Goal: Check status: Check status

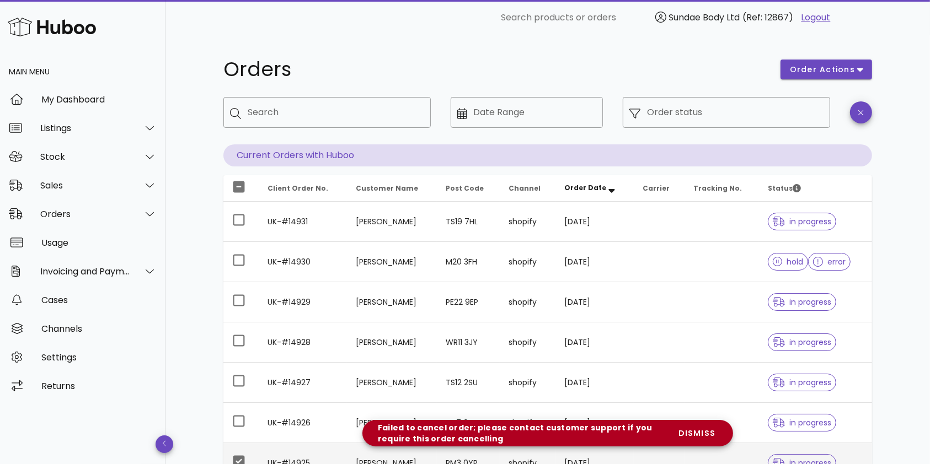
click at [517, 60] on h1 "Orders" at bounding box center [495, 70] width 544 height 20
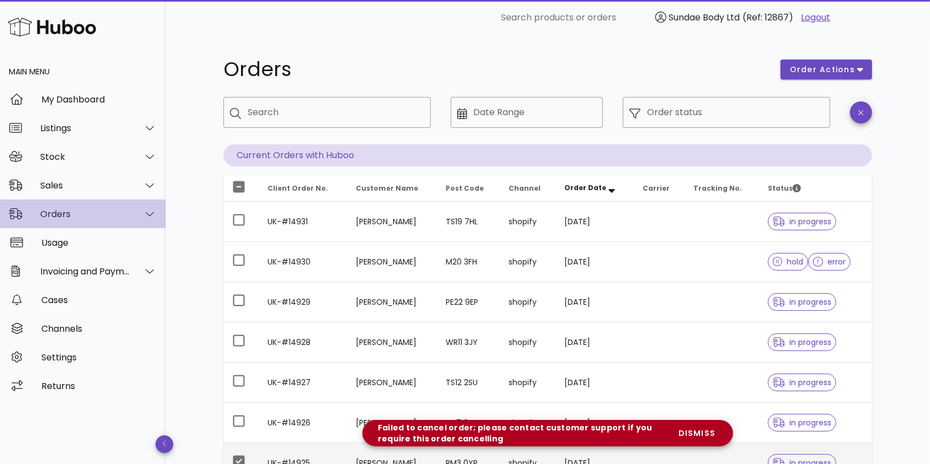
click at [51, 218] on div "Orders" at bounding box center [85, 214] width 90 height 10
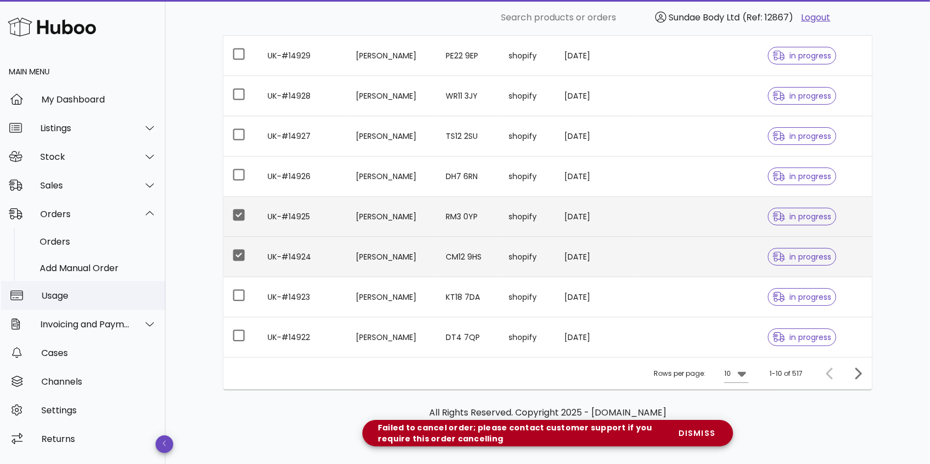
scroll to position [260, 0]
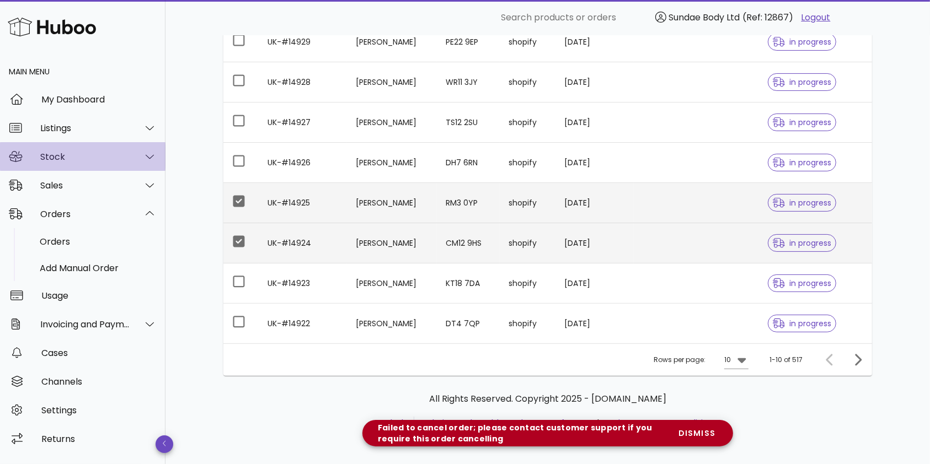
click at [56, 158] on div "Stock" at bounding box center [85, 157] width 90 height 10
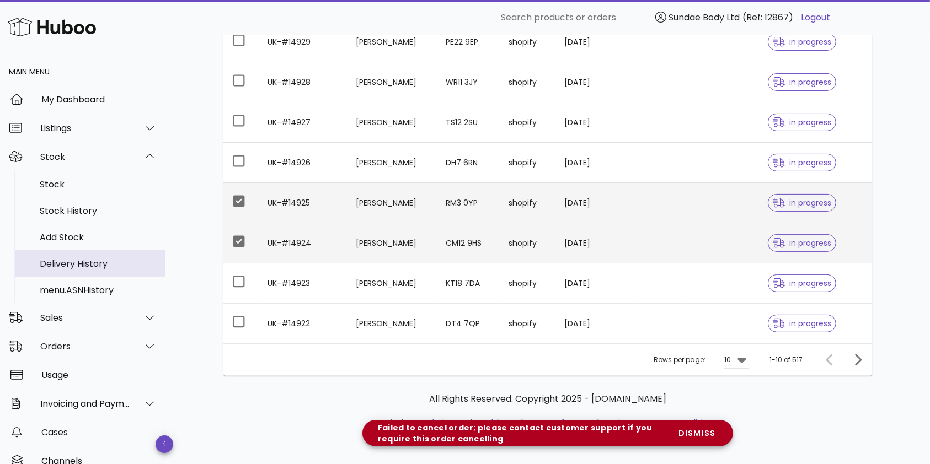
click at [59, 263] on div "Delivery History" at bounding box center [98, 264] width 117 height 10
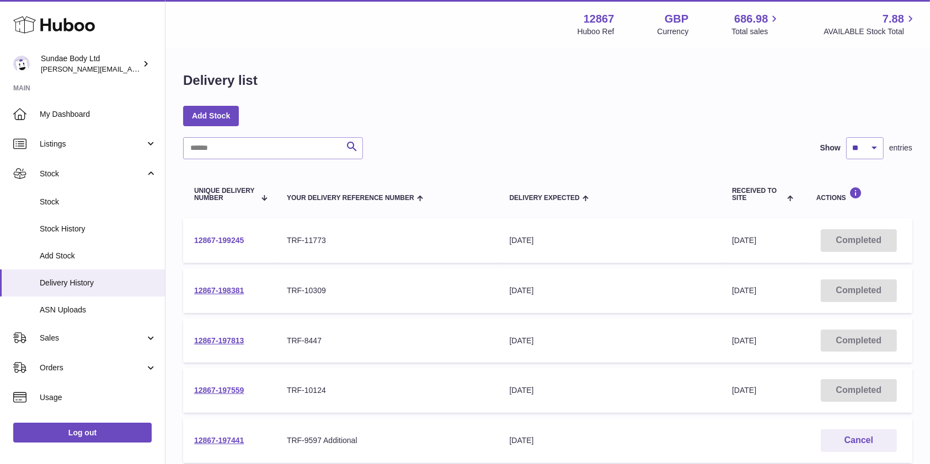
click at [215, 240] on link "12867-199245" at bounding box center [219, 240] width 50 height 9
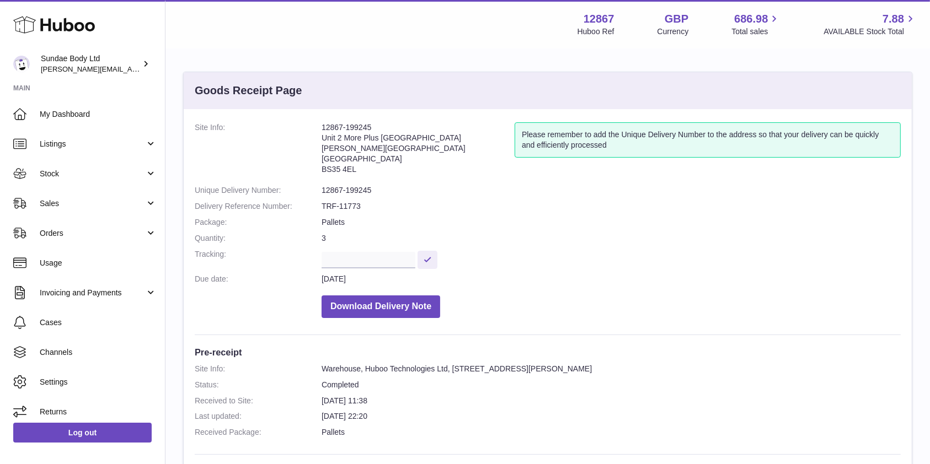
drag, startPoint x: 322, startPoint y: 138, endPoint x: 402, endPoint y: 169, distance: 85.5
click at [402, 169] on address "12867-199245 Unit 2 More Plus Central Park Hudson Ave Severn Beach BS35 4EL" at bounding box center [418, 150] width 193 height 57
copy address "Unit 2 More Plus Central Park Hudson Ave Severn Beach BS35 4EL"
click at [575, 377] on dl "Site Info: Warehouse, Huboo Technologies Ltd, Unit 2, More Plus Central Park, H…" at bounding box center [548, 403] width 706 height 79
drag, startPoint x: 321, startPoint y: 368, endPoint x: 709, endPoint y: 373, distance: 388.3
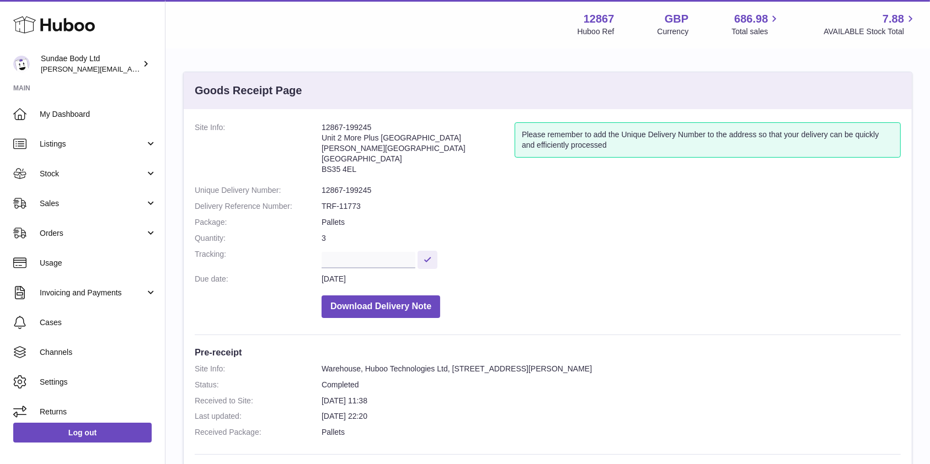
click at [709, 373] on dd "Warehouse, Huboo Technologies Ltd, Unit 2, More Plus Central Park, Hudson Avenu…" at bounding box center [611, 369] width 579 height 10
click at [411, 374] on dl "Site Info: Warehouse, Huboo Technologies Ltd, Unit 2, More Plus Central Park, H…" at bounding box center [548, 403] width 706 height 79
drag, startPoint x: 365, startPoint y: 368, endPoint x: 708, endPoint y: 368, distance: 342.5
click at [708, 368] on dd "Warehouse, Huboo Technologies Ltd, Unit 2, More Plus Central Park, Hudson Avenu…" at bounding box center [611, 369] width 579 height 10
copy dd "Huboo Technologies Ltd, Unit 2, More Plus Central Park, Hudson Avenue, Severn B…"
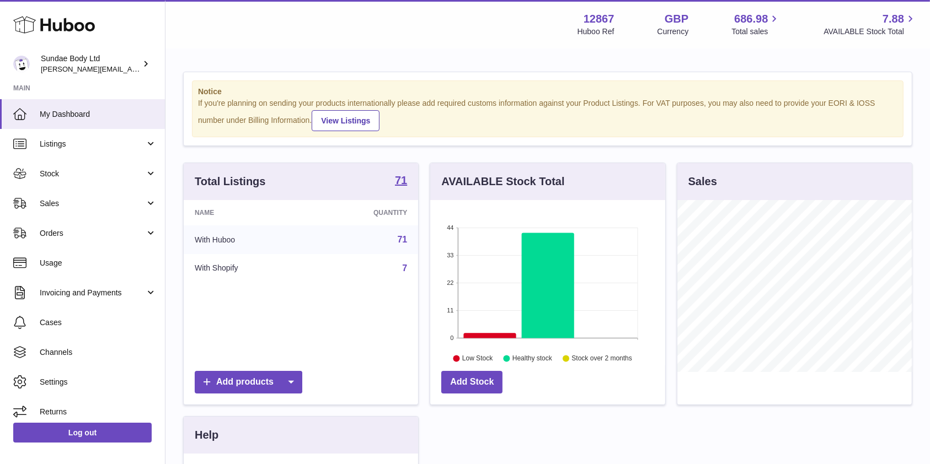
scroll to position [172, 234]
click at [49, 229] on span "Orders" at bounding box center [92, 233] width 105 height 10
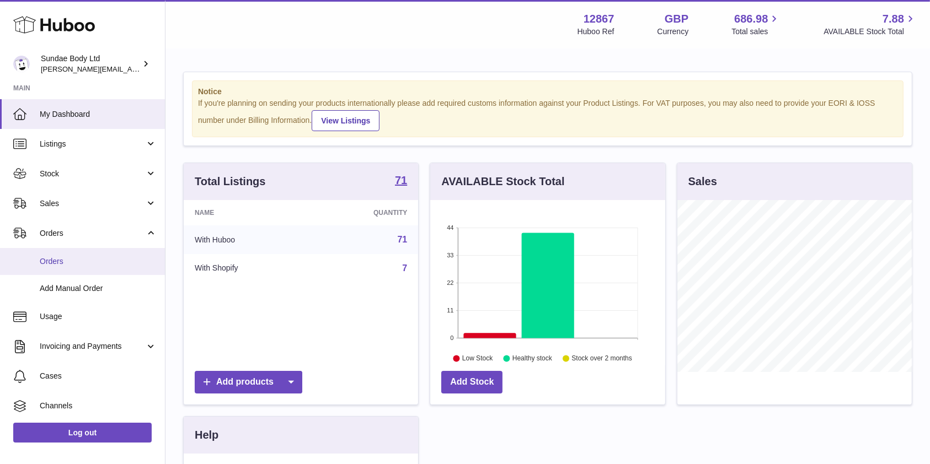
click at [52, 263] on span "Orders" at bounding box center [98, 261] width 117 height 10
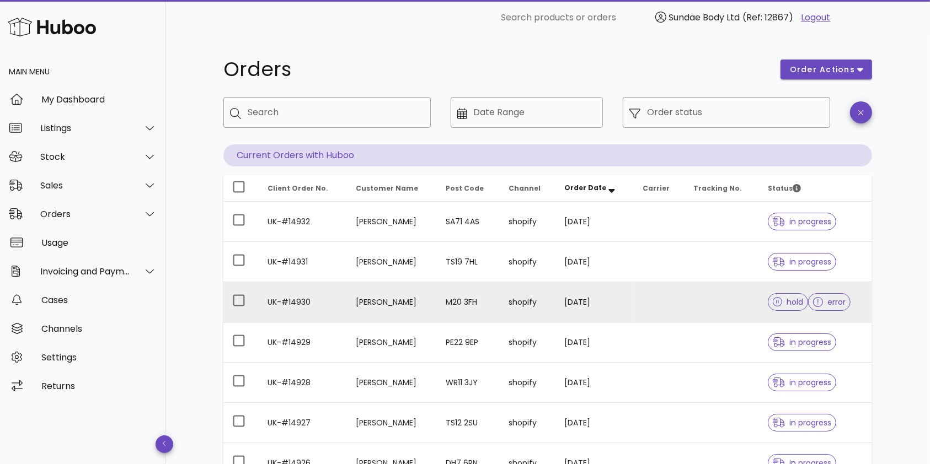
scroll to position [260, 0]
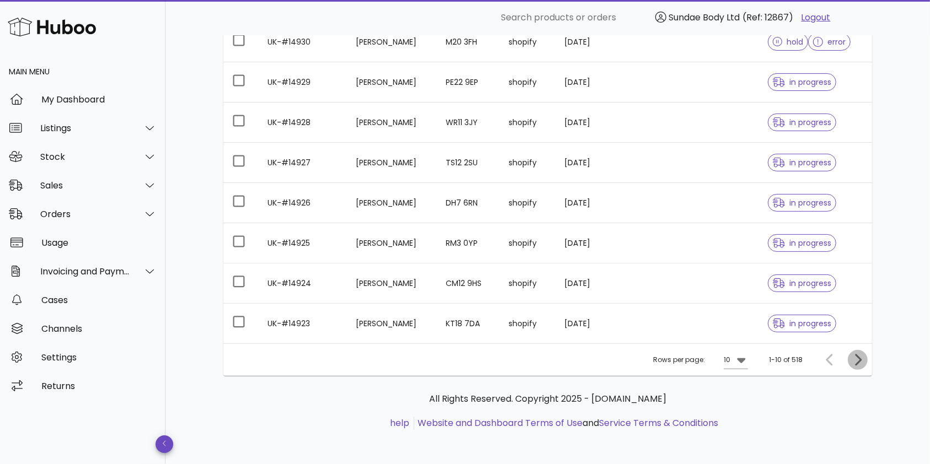
click at [862, 359] on icon "Next page" at bounding box center [857, 360] width 13 height 13
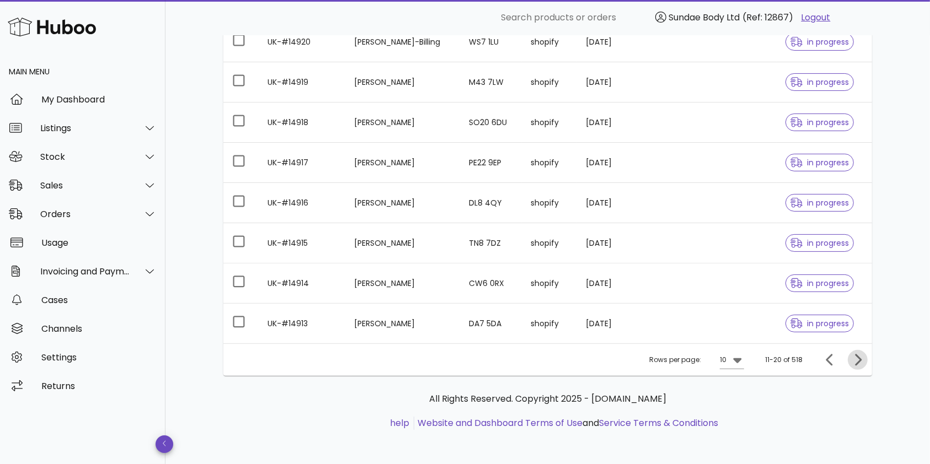
click at [862, 359] on icon "Next page" at bounding box center [857, 360] width 13 height 13
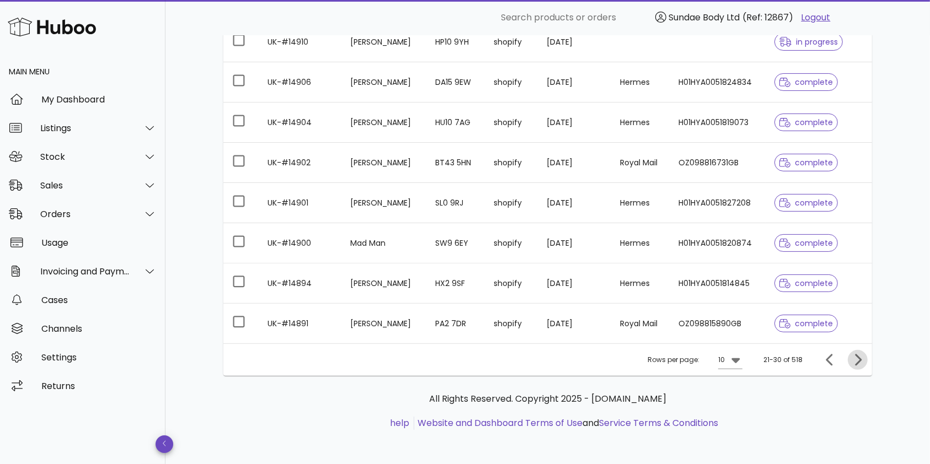
click at [862, 359] on icon "Next page" at bounding box center [857, 360] width 13 height 13
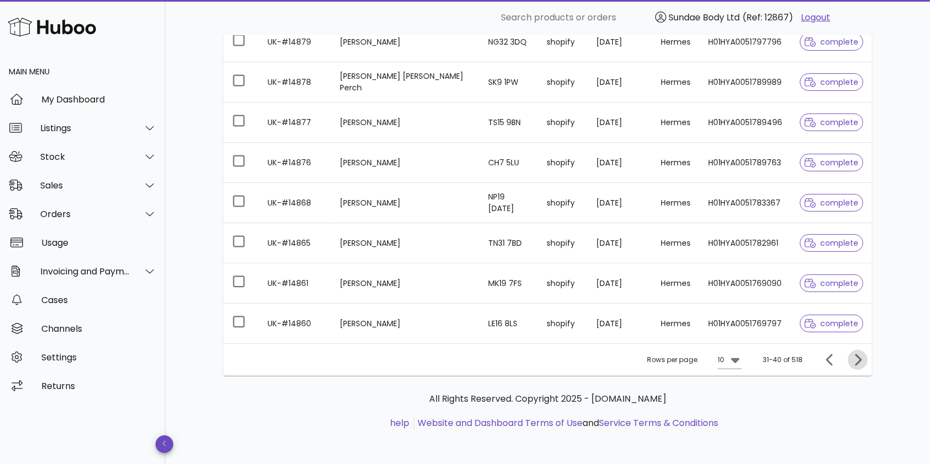
click at [860, 358] on icon "Next page" at bounding box center [858, 360] width 7 height 12
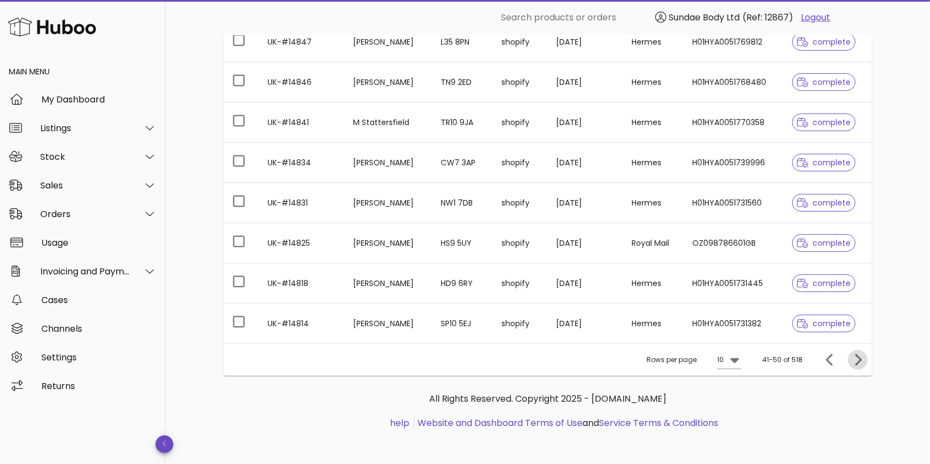
click at [855, 357] on icon "Next page" at bounding box center [857, 360] width 13 height 13
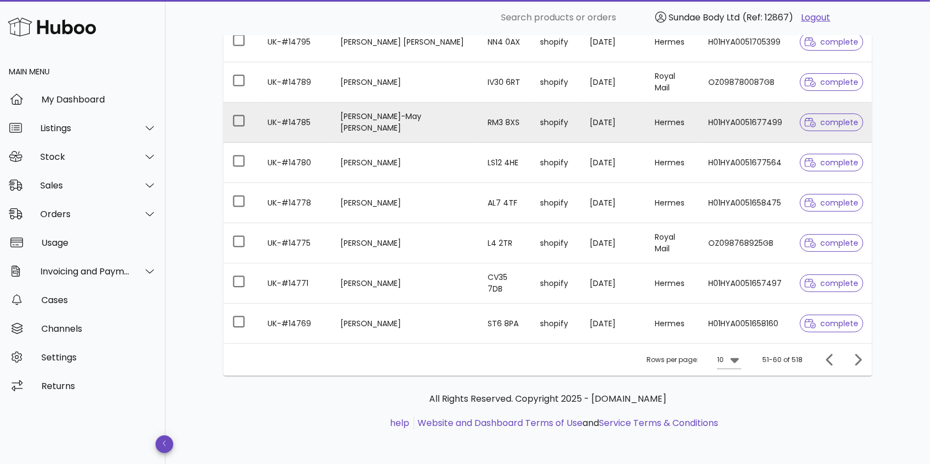
click at [305, 127] on td "UK-#14785" at bounding box center [295, 123] width 73 height 40
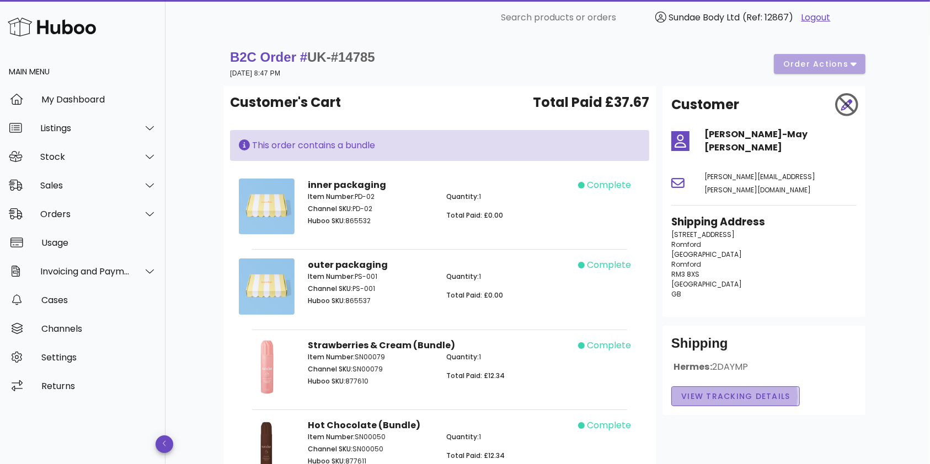
click at [732, 391] on span "View Tracking details" at bounding box center [736, 397] width 110 height 12
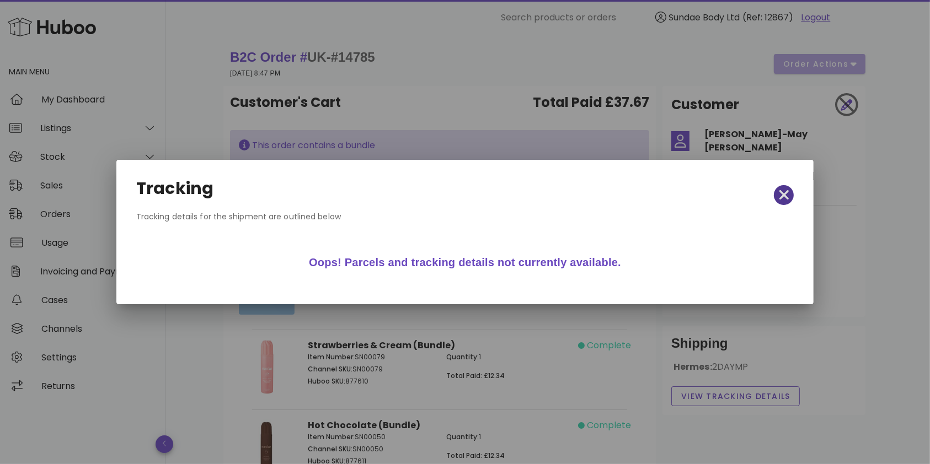
click at [779, 192] on icon "button" at bounding box center [784, 195] width 10 height 15
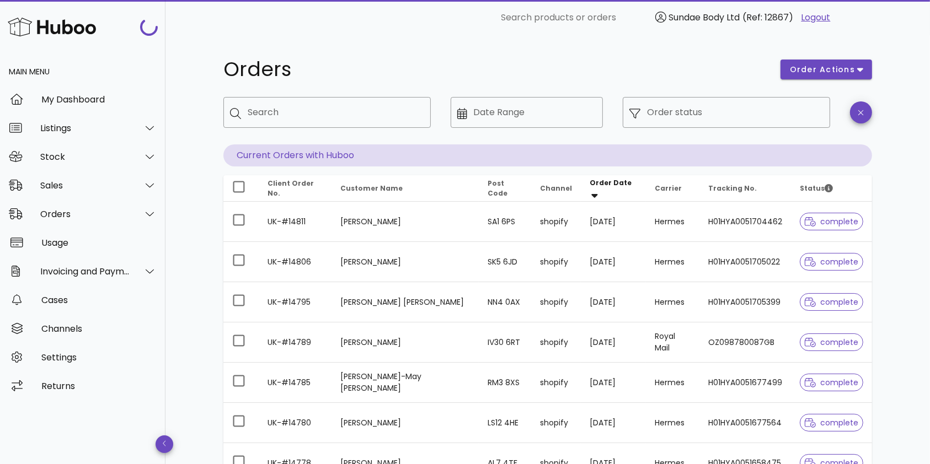
scroll to position [260, 0]
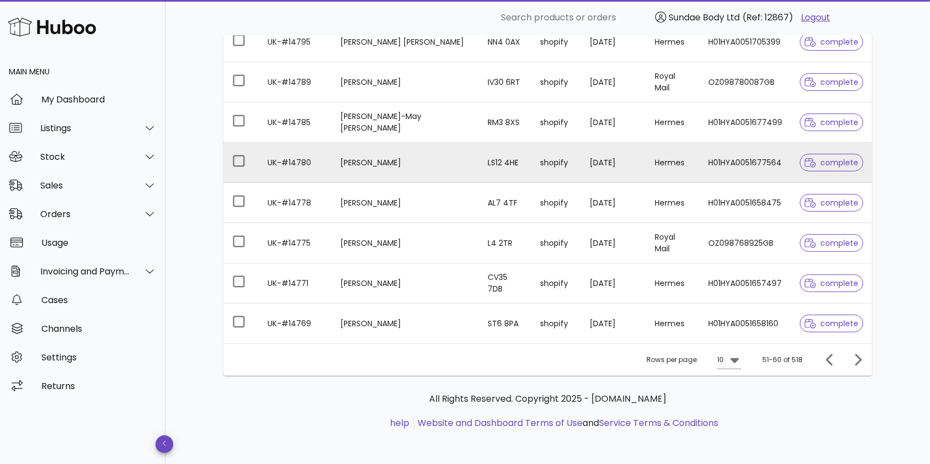
click at [753, 164] on td "H01HYA0051677564" at bounding box center [745, 163] width 92 height 40
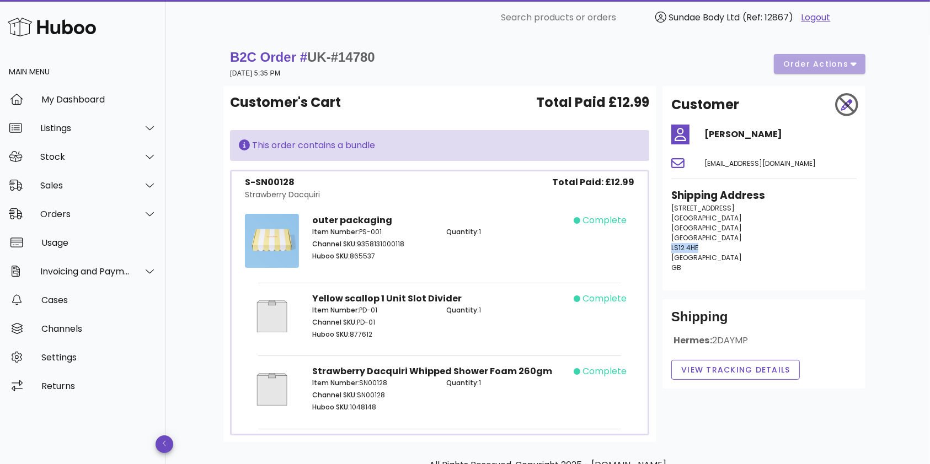
drag, startPoint x: 699, startPoint y: 248, endPoint x: 671, endPoint y: 250, distance: 27.7
click at [671, 250] on p "[STREET_ADDRESS]" at bounding box center [763, 238] width 185 height 69
copy span "LS12 4HE"
click at [714, 276] on div "Shipping Address [STREET_ADDRESS]" at bounding box center [764, 234] width 199 height 107
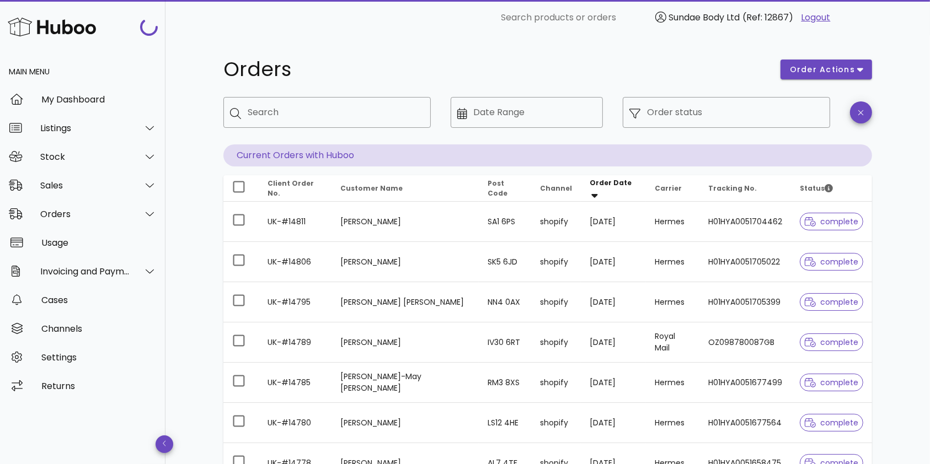
scroll to position [260, 0]
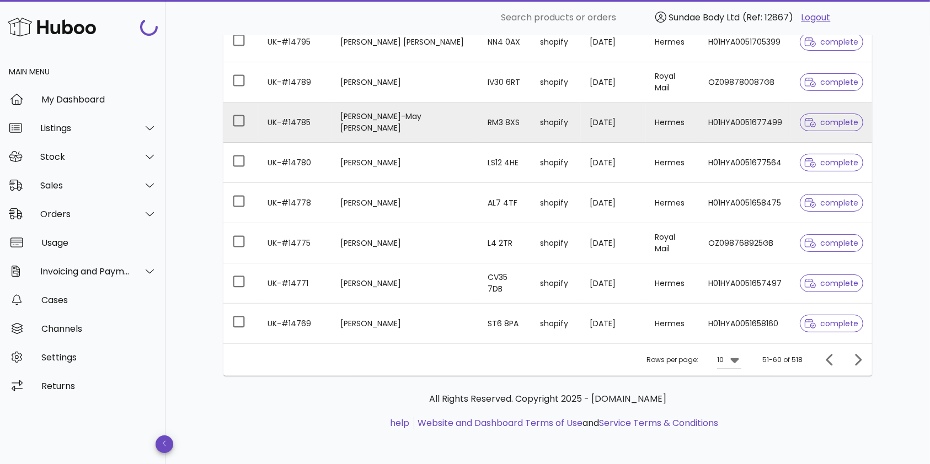
click at [329, 126] on td "UK-#14785" at bounding box center [295, 123] width 73 height 40
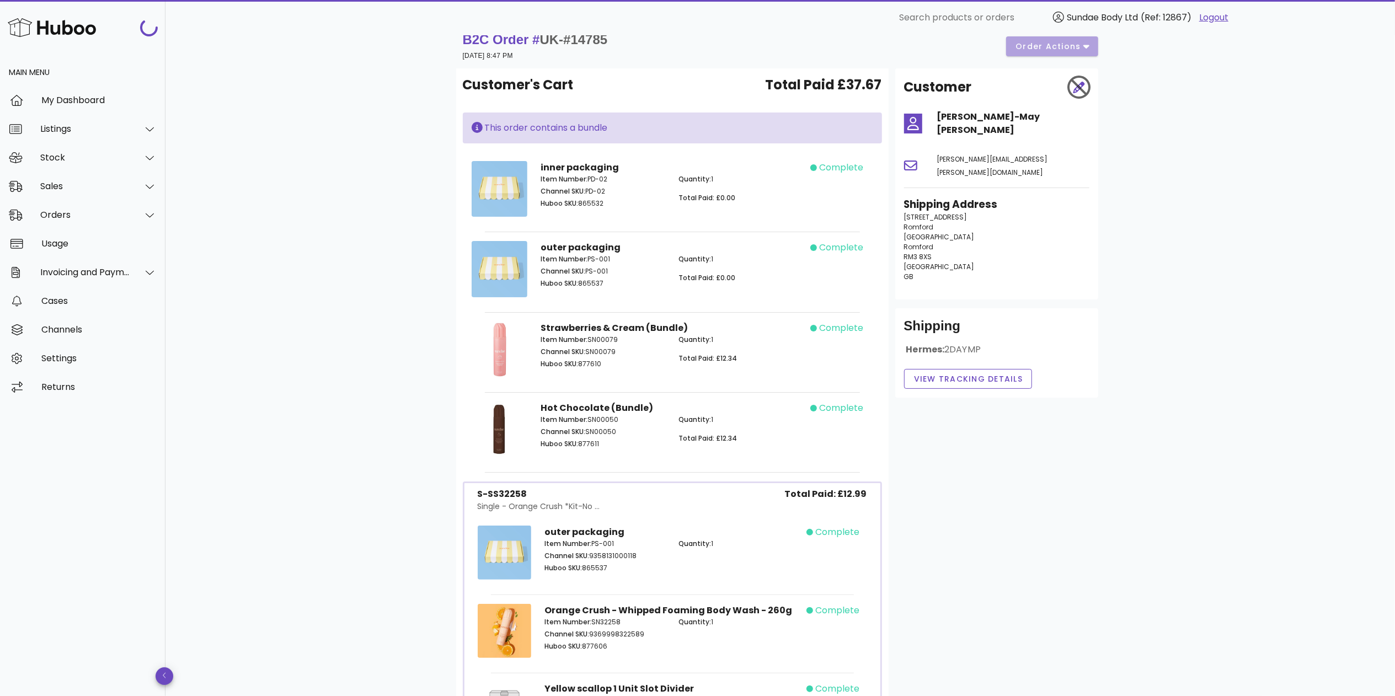
scroll to position [19, 0]
